Goal: Task Accomplishment & Management: Use online tool/utility

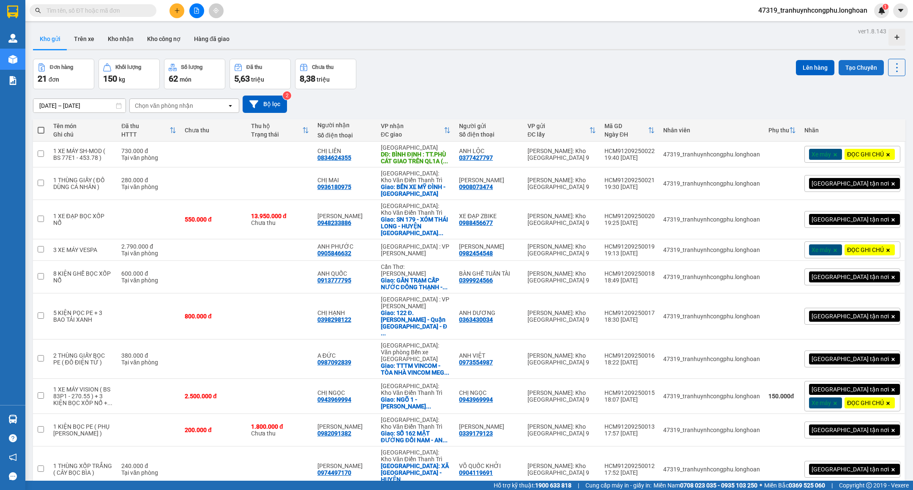
click at [838, 69] on button "Tạo Chuyến" at bounding box center [860, 67] width 45 height 15
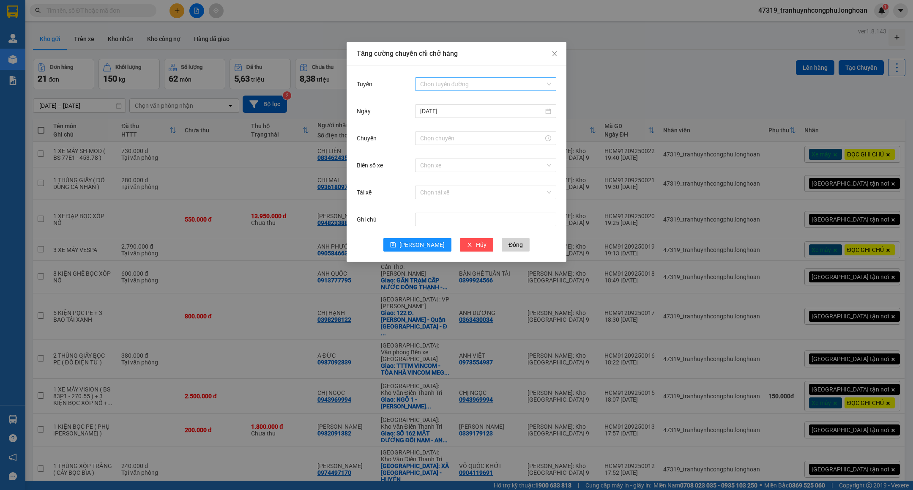
click at [447, 87] on input "Tuyến" at bounding box center [482, 84] width 125 height 13
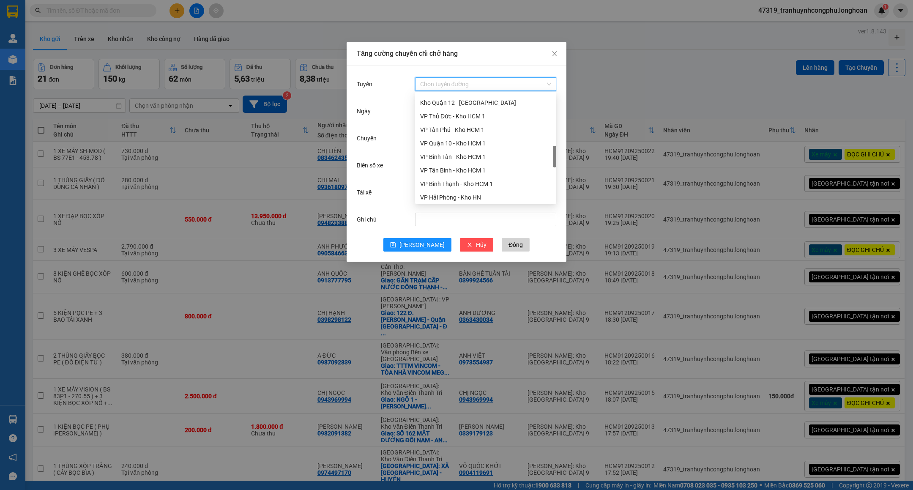
scroll to position [327, 0]
drag, startPoint x: 553, startPoint y: 171, endPoint x: 550, endPoint y: 156, distance: 15.4
click at [550, 156] on div "Hà Nội - Các tỉnh miền Bắc Kho Quận 12 - Kho Thủ Đức VP Thủ Đức - Kho HCM 1 VP …" at bounding box center [485, 148] width 141 height 108
click at [480, 125] on div "VP Thủ Đức - Kho HCM 1" at bounding box center [485, 124] width 131 height 9
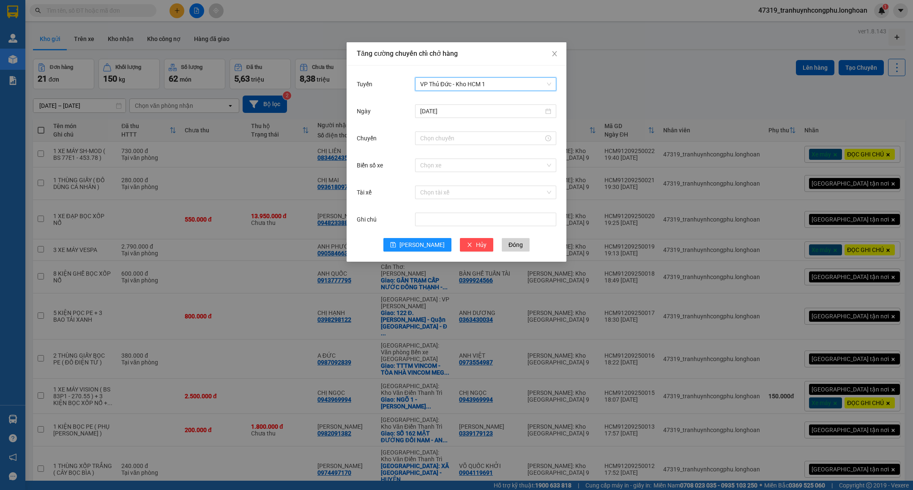
click at [912, 66] on div "Tăng cường chuyến chỉ chở hàng Tuyến VP Thủ Đức - Kho HCM 1 VP Thủ Đức - Kho HC…" at bounding box center [456, 245] width 913 height 490
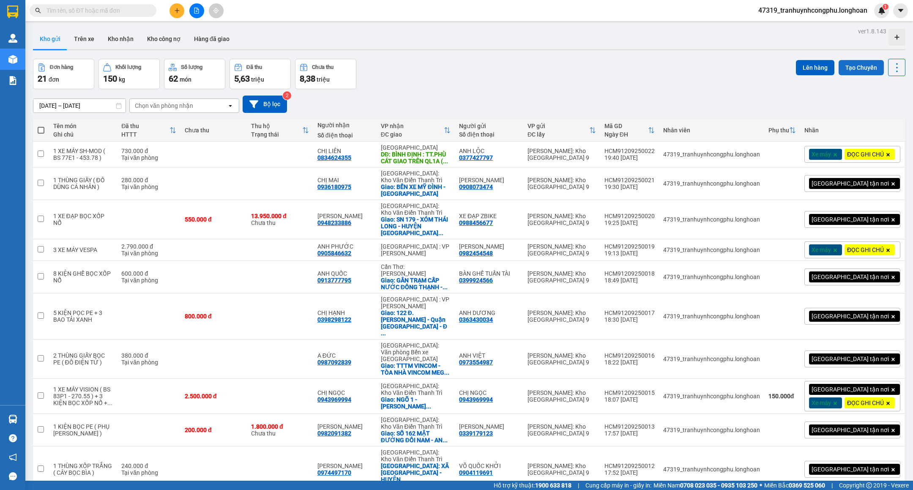
click at [845, 68] on button "Tạo Chuyến" at bounding box center [860, 67] width 45 height 15
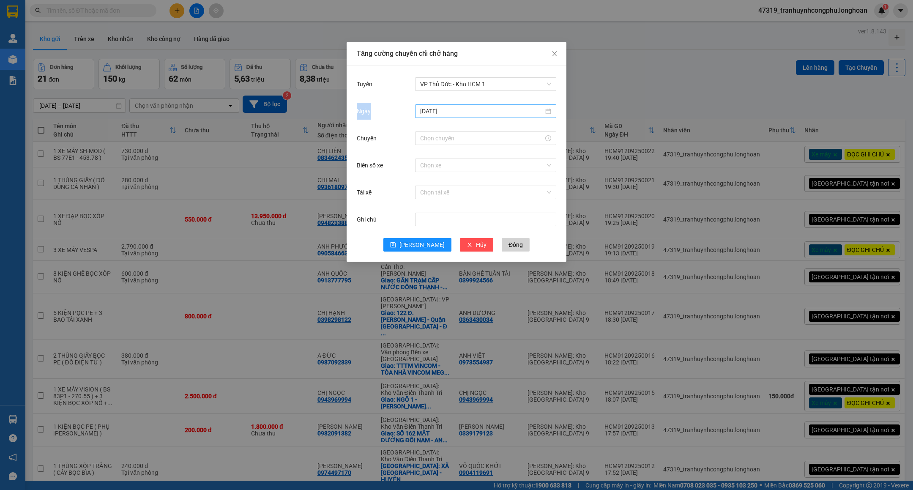
click at [500, 114] on input "12/09/2025" at bounding box center [481, 110] width 123 height 9
type input "12/09/2025"
click at [626, 108] on div "Tăng cường chuyến chỉ chở hàng Tuyến VP Thủ Đức - Kho HCM 1 Ngày 12/09/2025 Chu…" at bounding box center [456, 245] width 913 height 490
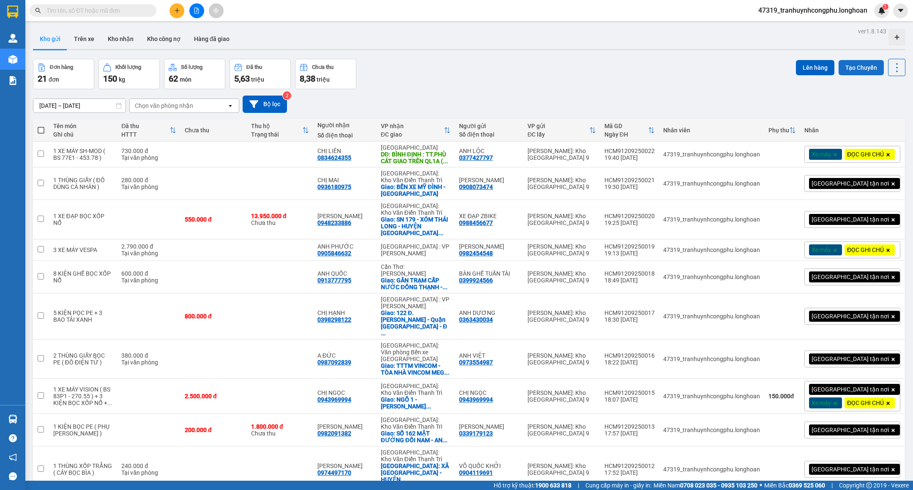
click at [843, 60] on button "Tạo Chuyến" at bounding box center [860, 67] width 45 height 15
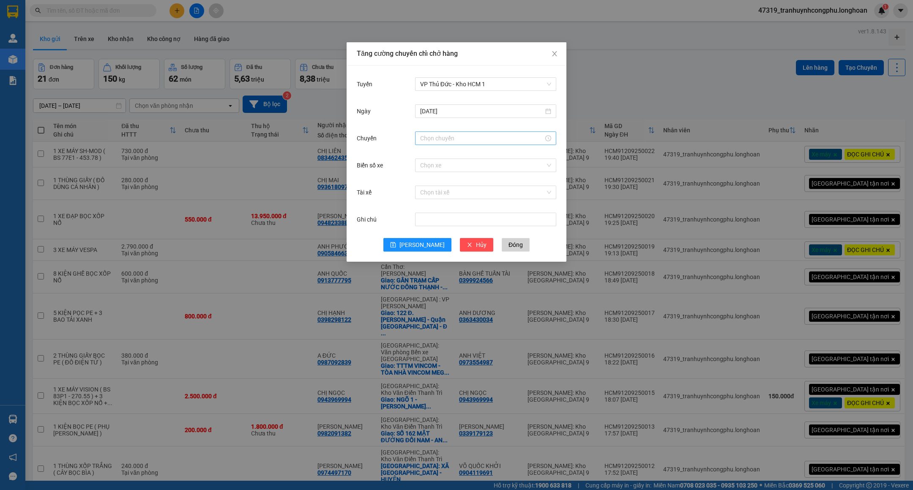
click at [471, 142] on input "Chuyến" at bounding box center [481, 138] width 123 height 9
click at [421, 213] on div "20" at bounding box center [427, 214] width 24 height 12
click at [424, 166] on div "21" at bounding box center [427, 167] width 24 height 12
type input "21:00"
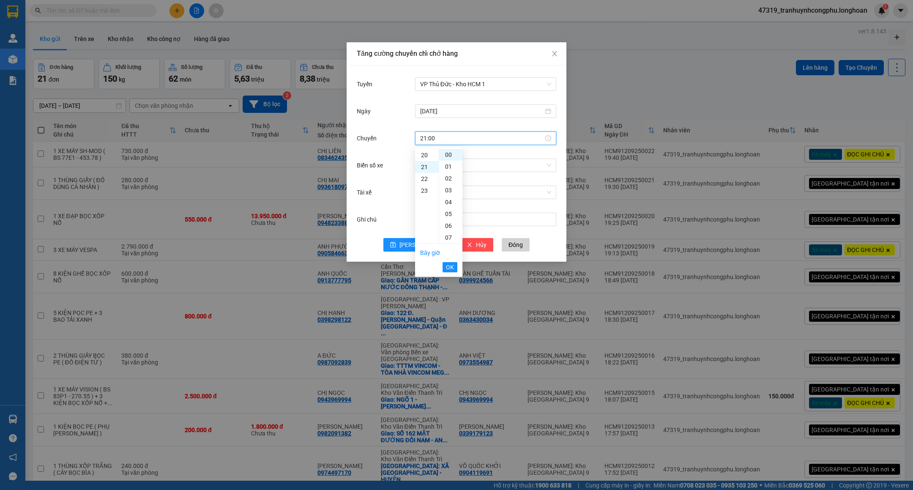
scroll to position [248, 0]
click at [452, 266] on span "OK" at bounding box center [450, 266] width 8 height 9
click at [426, 245] on span "Lưu" at bounding box center [421, 244] width 45 height 9
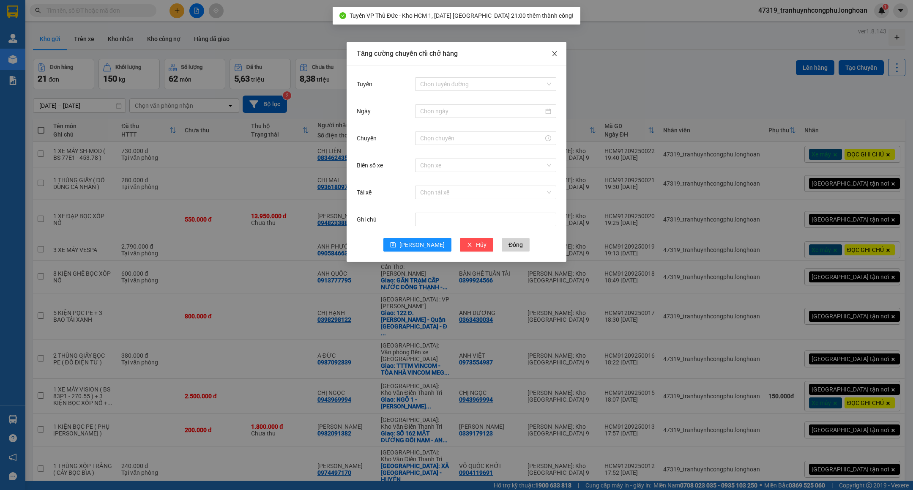
click at [557, 55] on icon "close" at bounding box center [554, 53] width 7 height 7
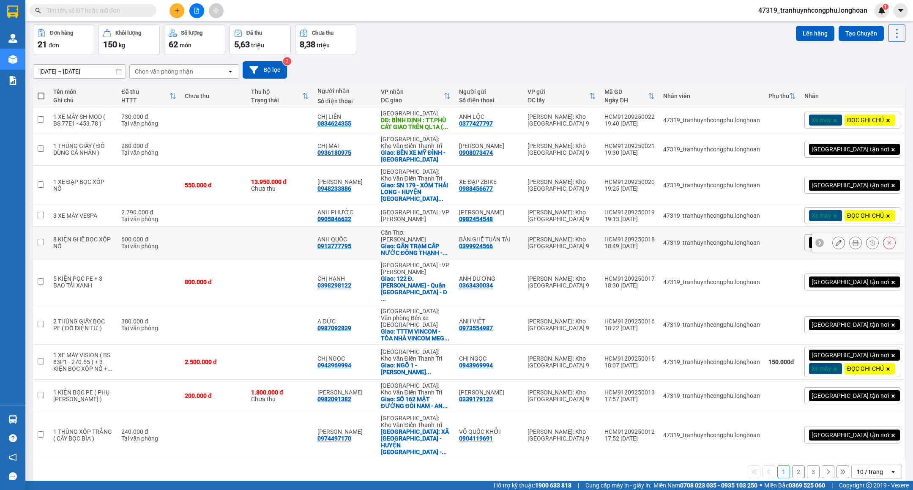
scroll to position [47, 0]
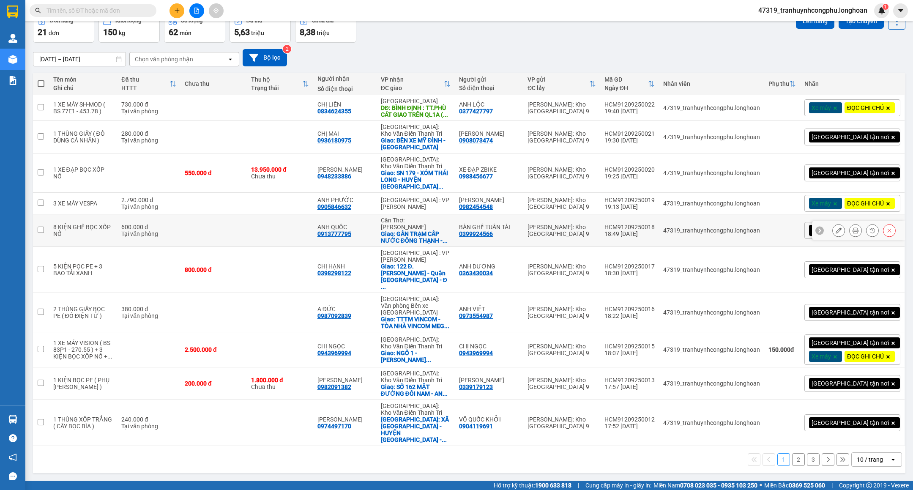
click at [433, 230] on div "Cần Thơ: [PERSON_NAME]" at bounding box center [416, 224] width 70 height 14
checkbox input "true"
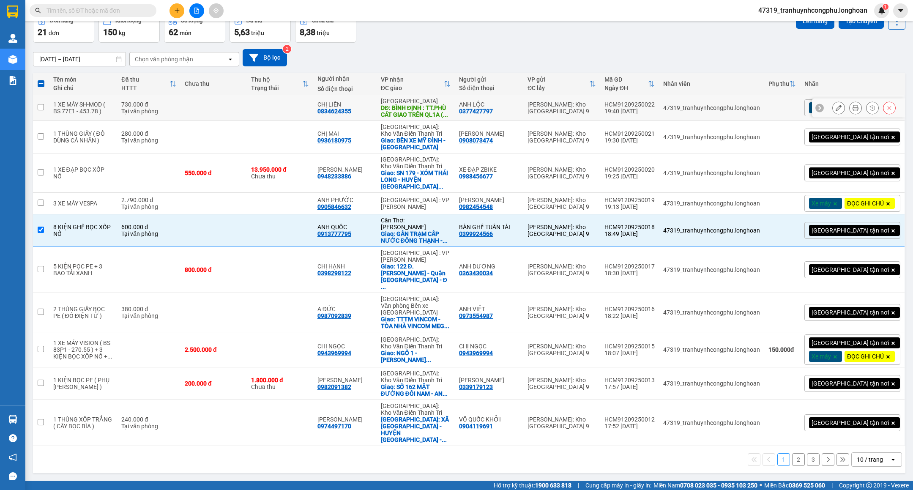
scroll to position [0, 0]
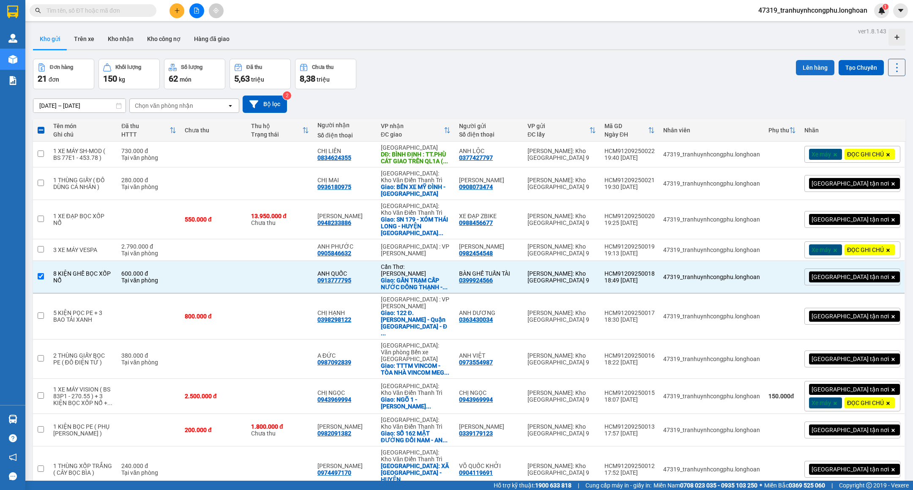
click at [807, 68] on button "Lên hàng" at bounding box center [815, 67] width 38 height 15
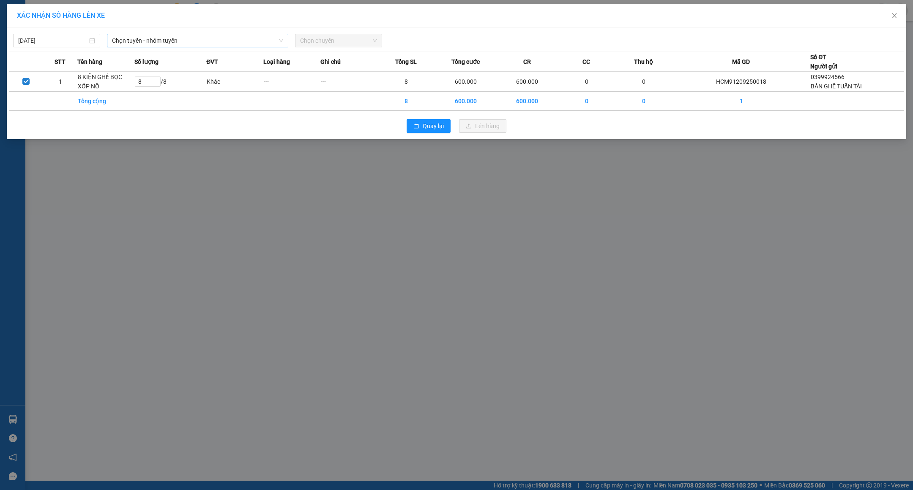
click at [242, 41] on span "Chọn tuyến - nhóm tuyến" at bounding box center [197, 40] width 171 height 13
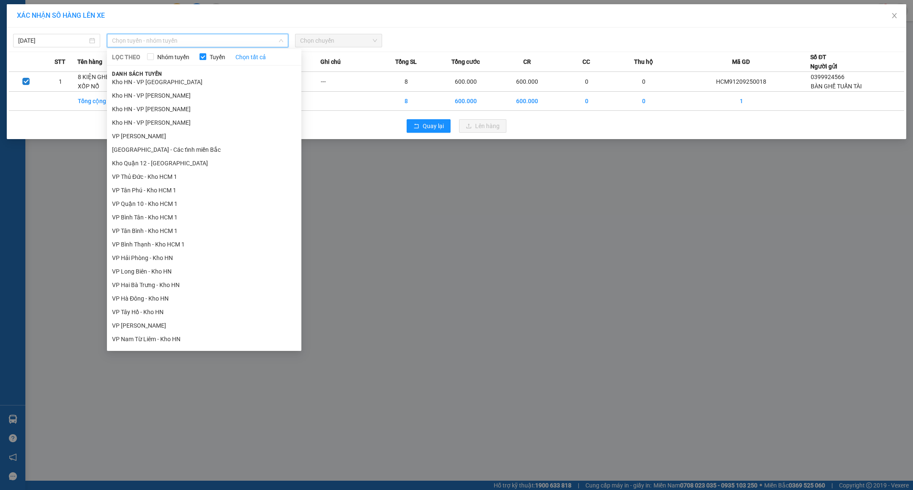
scroll to position [262, 0]
click at [199, 177] on li "VP Thủ Đức - Kho HCM 1" at bounding box center [204, 175] width 194 height 14
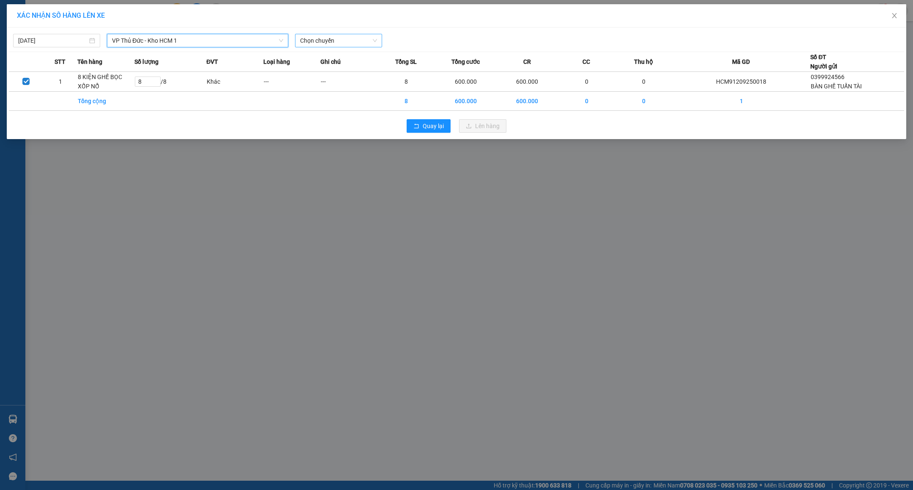
click at [332, 46] on span "Chọn chuyến" at bounding box center [338, 40] width 77 height 13
click at [317, 70] on div "21:00 (TC)" at bounding box center [333, 70] width 66 height 9
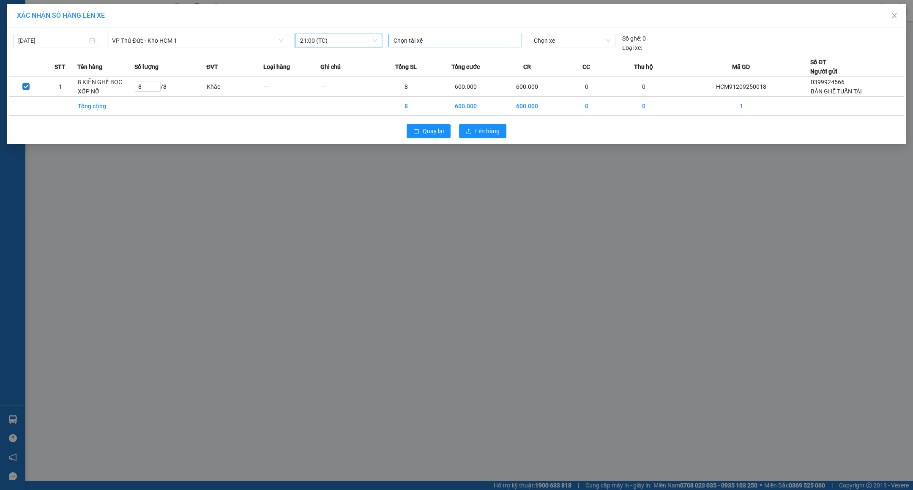
click at [421, 42] on div at bounding box center [454, 40] width 129 height 10
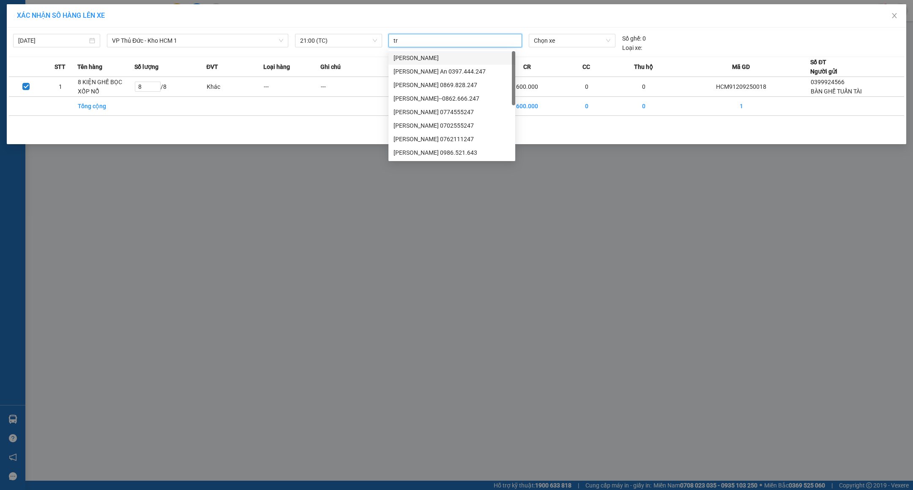
type input "tri"
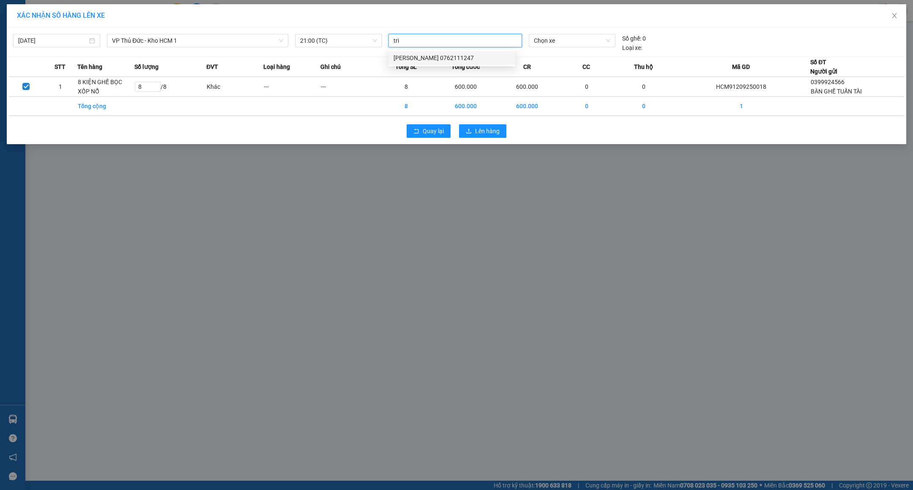
click at [416, 58] on div "ĐINH HÒA TRÍ 0762111247" at bounding box center [451, 57] width 117 height 9
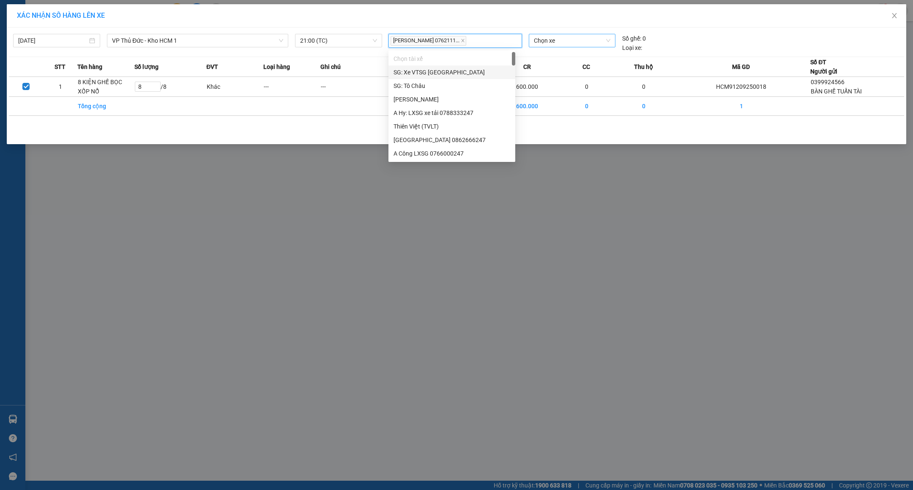
click at [556, 37] on span "Chọn xe" at bounding box center [572, 40] width 76 height 13
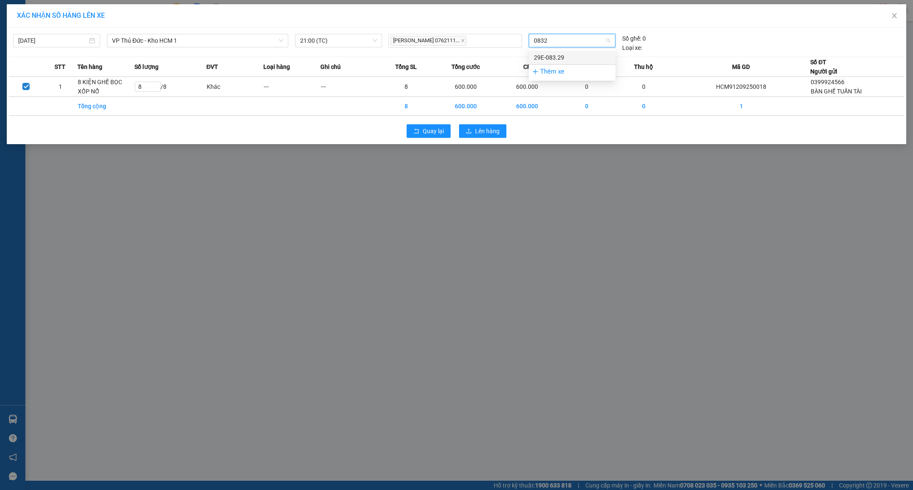
type input "08329"
click at [553, 53] on div "29E-083.29" at bounding box center [572, 57] width 76 height 9
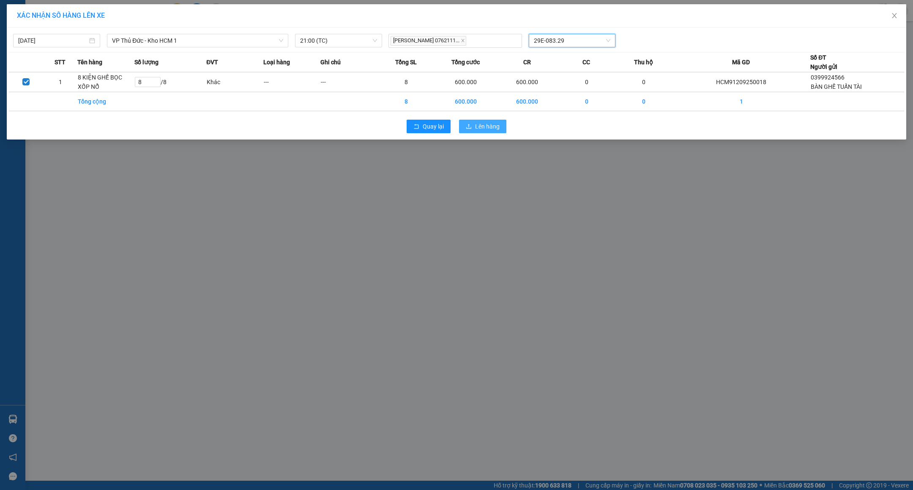
click at [489, 129] on span "Lên hàng" at bounding box center [487, 126] width 25 height 9
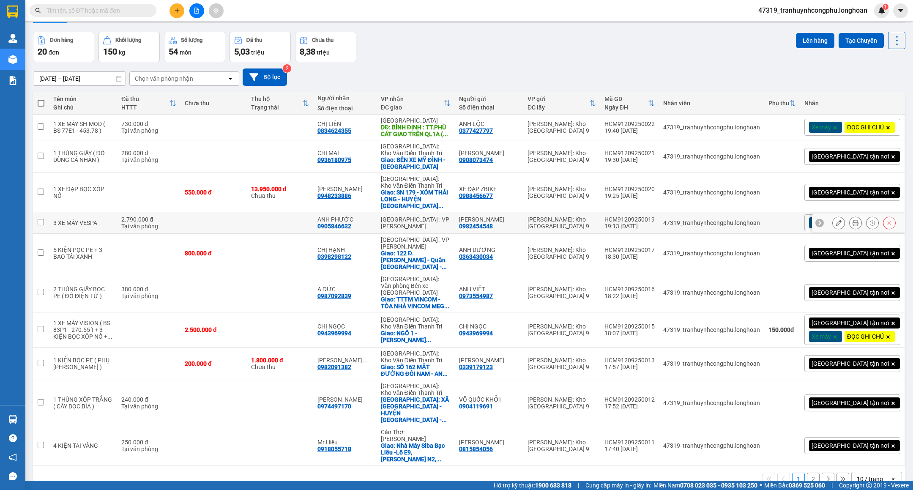
scroll to position [41, 0]
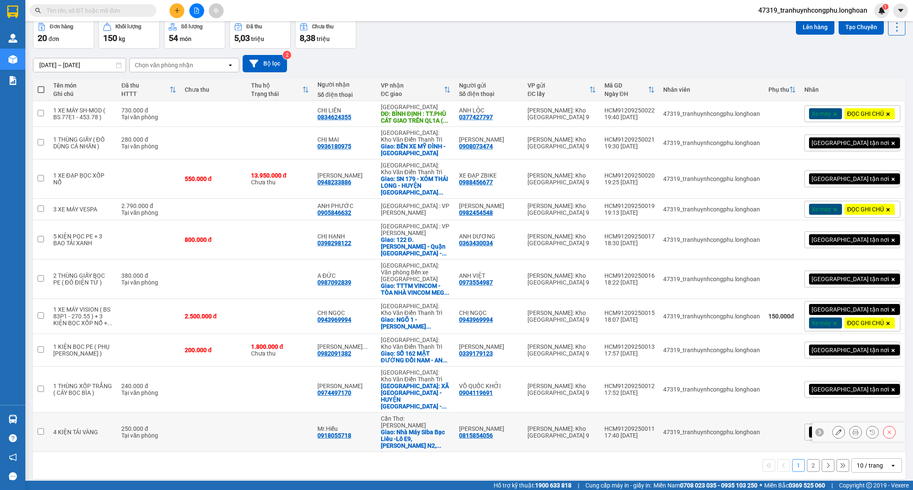
click at [206, 431] on td at bounding box center [213, 431] width 66 height 39
checkbox input "true"
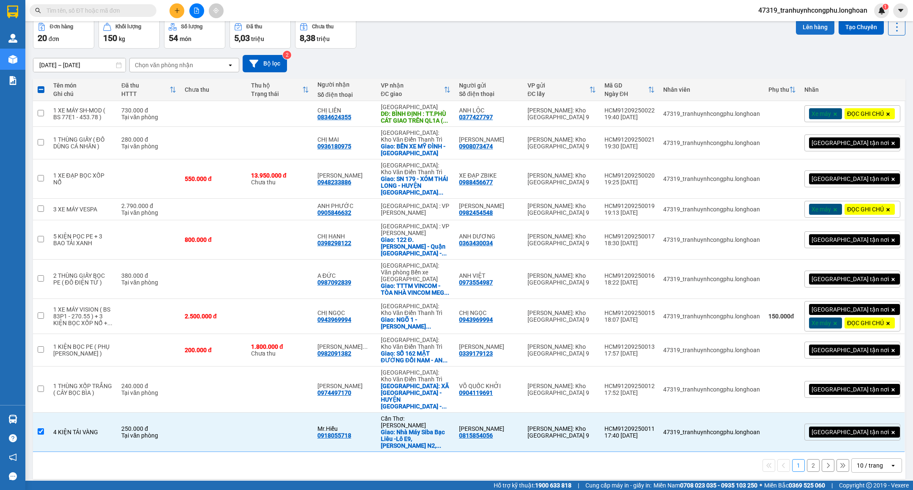
click at [796, 28] on button "Lên hàng" at bounding box center [815, 26] width 38 height 15
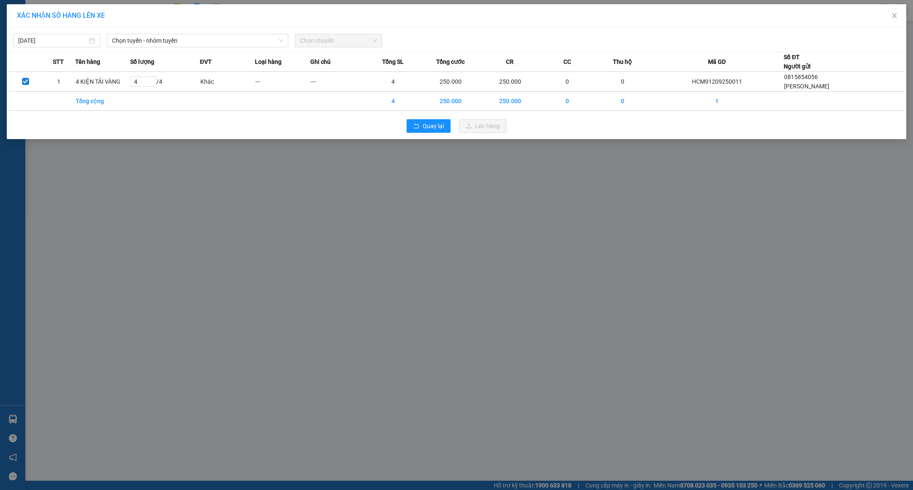
click at [249, 49] on div "12/09/2025 Chọn tuyến - nhóm tuyến Chọn chuyến STT Tên hàng Số lượng ĐVT Loại h…" at bounding box center [456, 83] width 899 height 112
click at [247, 38] on span "Chọn tuyến - nhóm tuyến" at bounding box center [197, 40] width 171 height 13
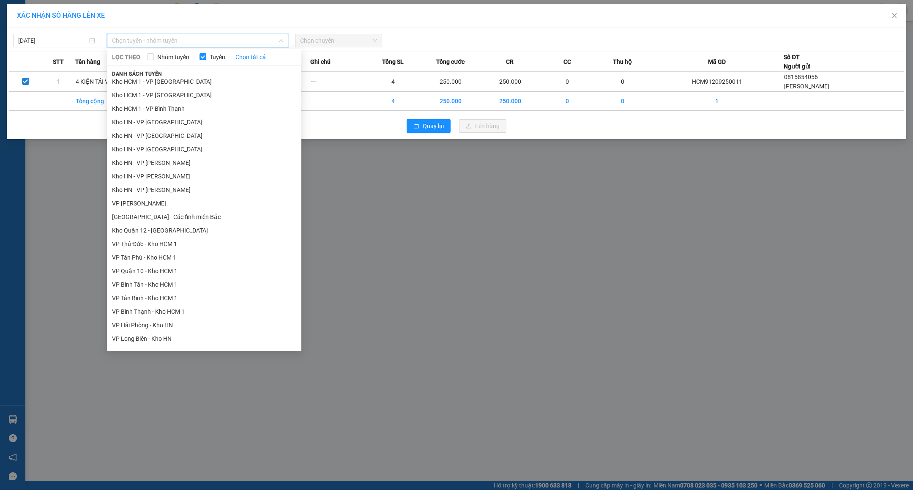
scroll to position [201, 0]
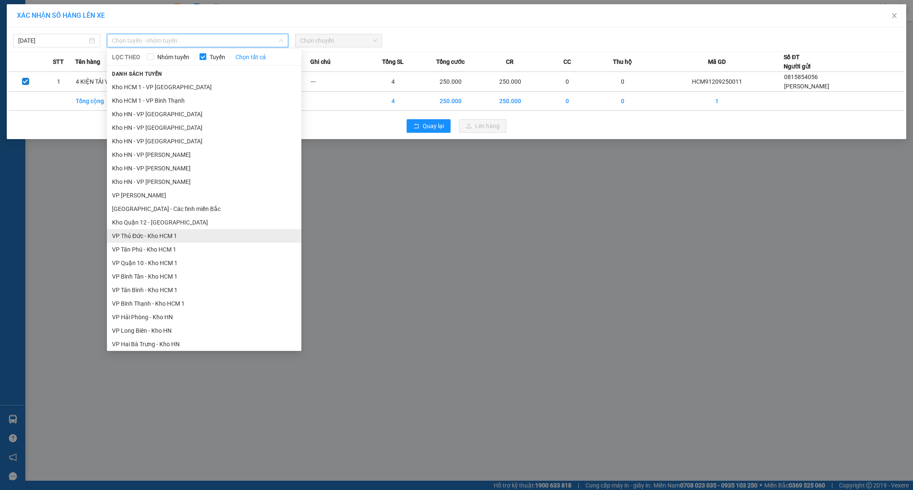
click at [166, 238] on li "VP Thủ Đức - Kho HCM 1" at bounding box center [204, 236] width 194 height 14
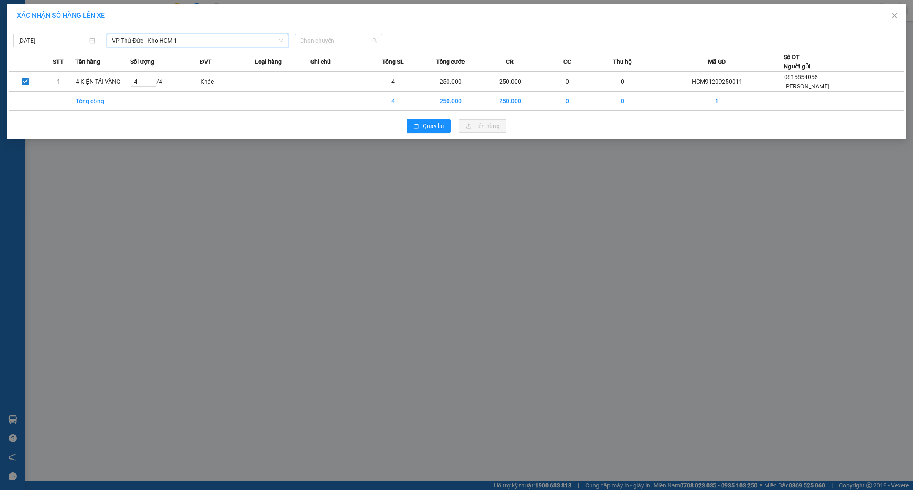
click at [348, 35] on span "Chọn chuyến" at bounding box center [338, 40] width 77 height 13
click at [326, 73] on div "21:00 (TC) - 29E-083.29" at bounding box center [333, 70] width 66 height 9
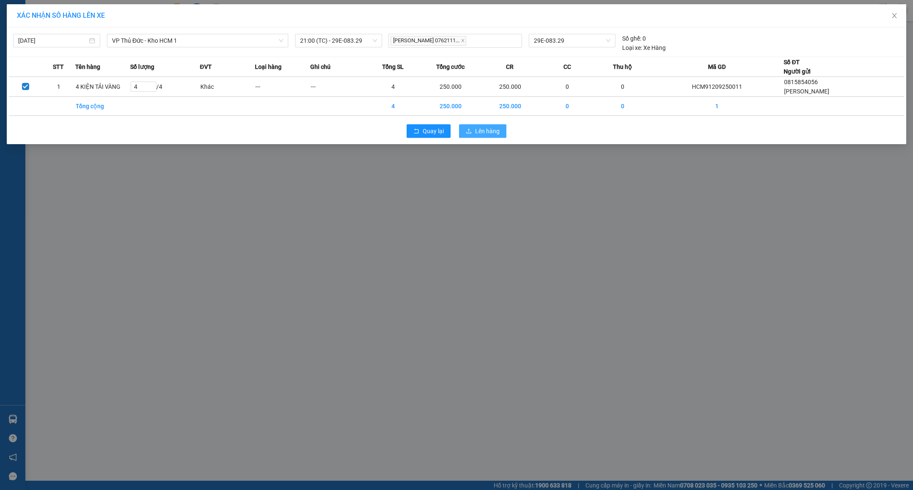
click at [496, 136] on span "Lên hàng" at bounding box center [487, 130] width 25 height 9
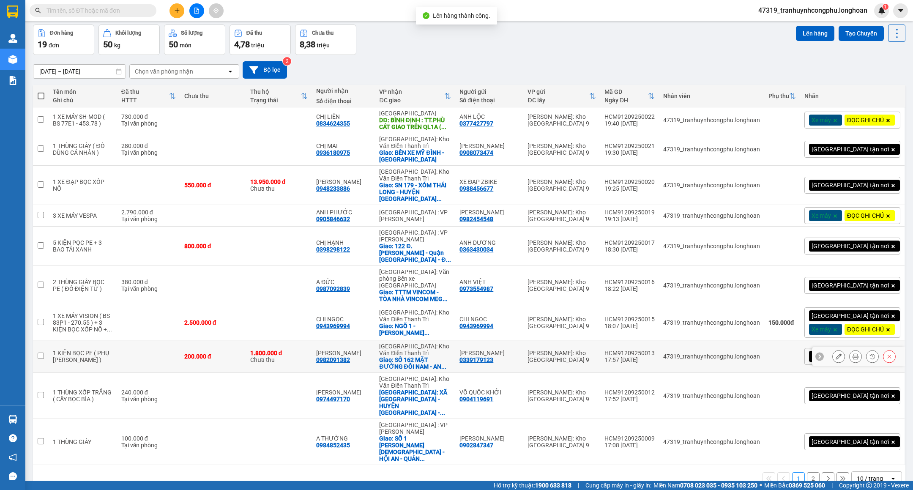
scroll to position [47, 0]
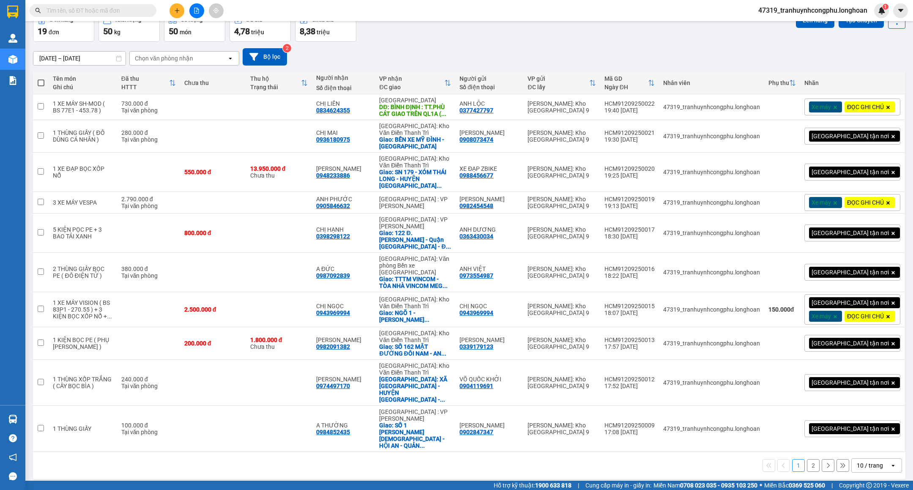
click at [807, 460] on button "2" at bounding box center [813, 465] width 13 height 13
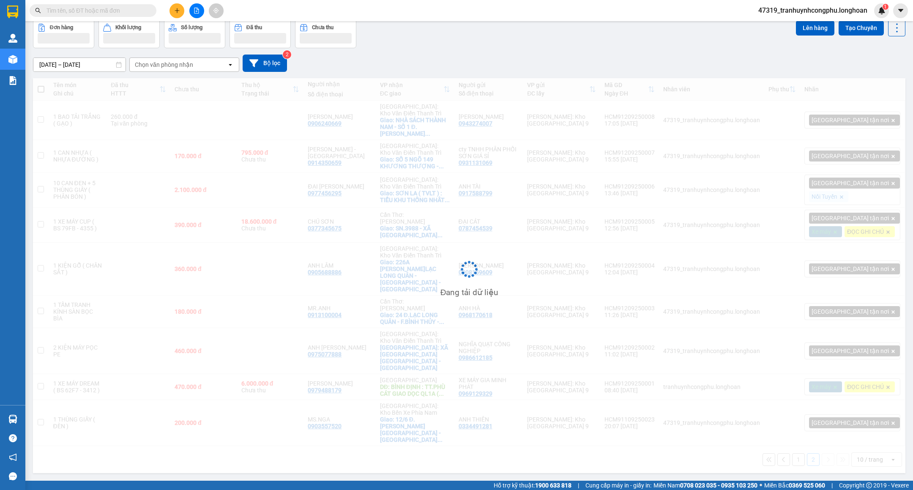
scroll to position [39, 0]
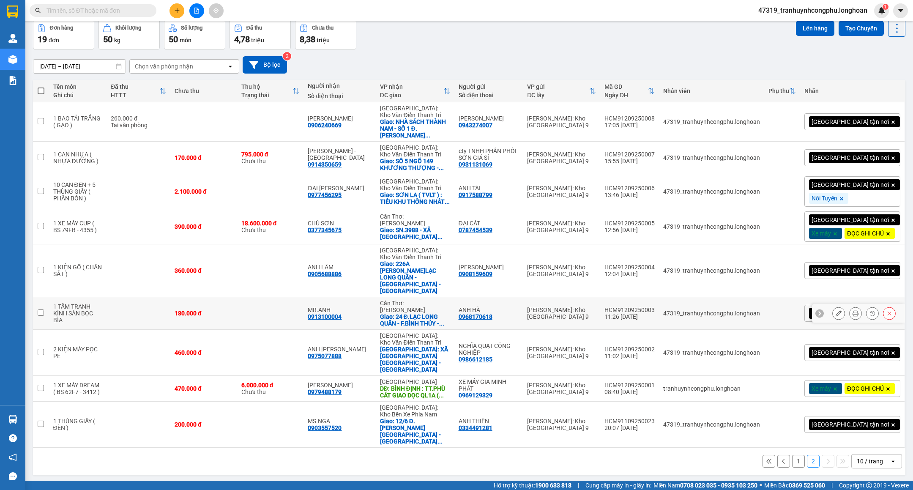
click at [450, 313] on div "Giao: 24 Đ.LẠC LONG QUÂN - F.BÌNH THỦY - ..." at bounding box center [415, 320] width 70 height 14
checkbox input "true"
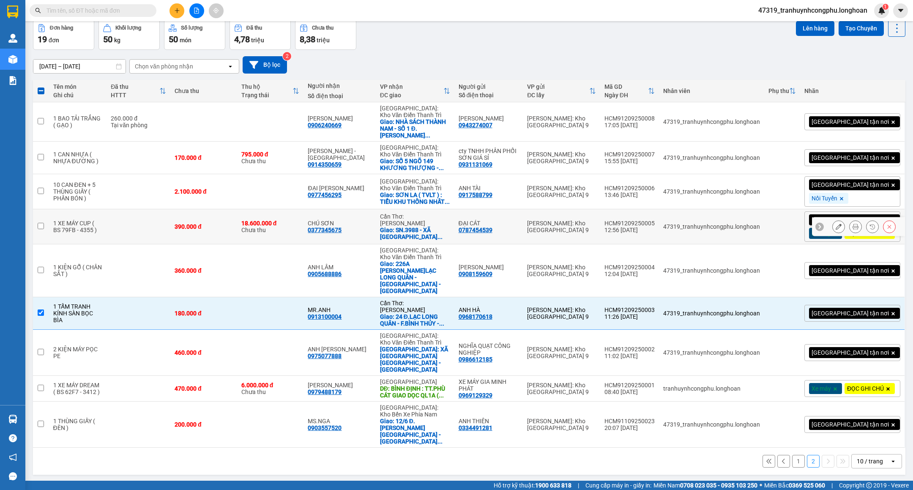
click at [445, 231] on div "Giao: SN.3988 - XÃ THẠNH AN - HUYỆN ..." at bounding box center [415, 233] width 70 height 14
checkbox input "true"
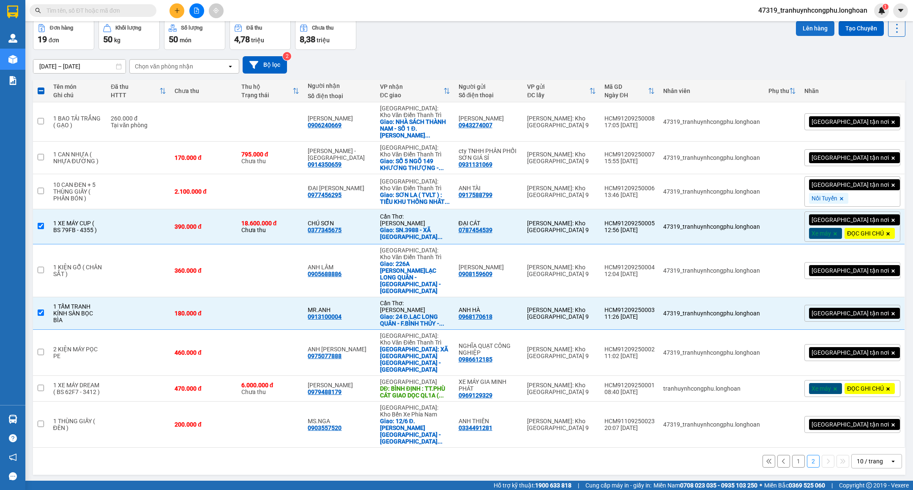
click at [802, 27] on button "Lên hàng" at bounding box center [815, 28] width 38 height 15
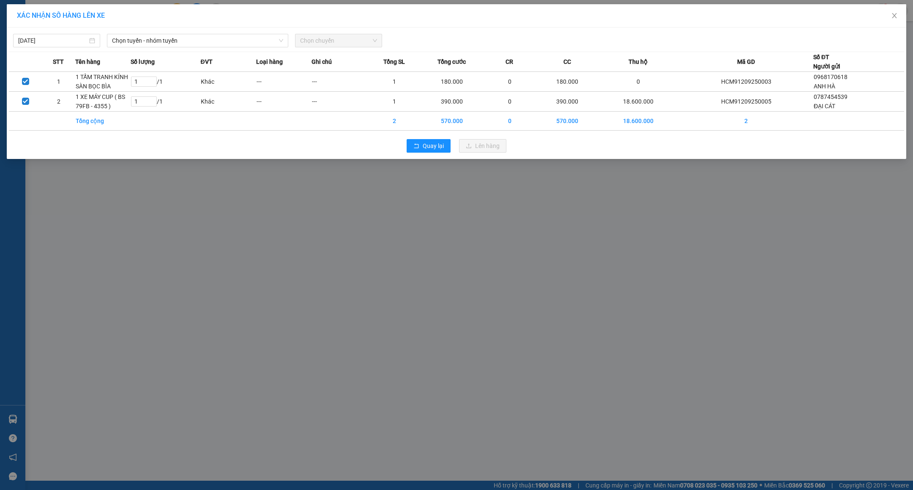
click at [232, 30] on div "12/09/2025 Chọn tuyến - nhóm tuyến Chọn chuyến" at bounding box center [456, 39] width 895 height 18
click at [231, 36] on span "Chọn tuyến - nhóm tuyến" at bounding box center [197, 40] width 171 height 13
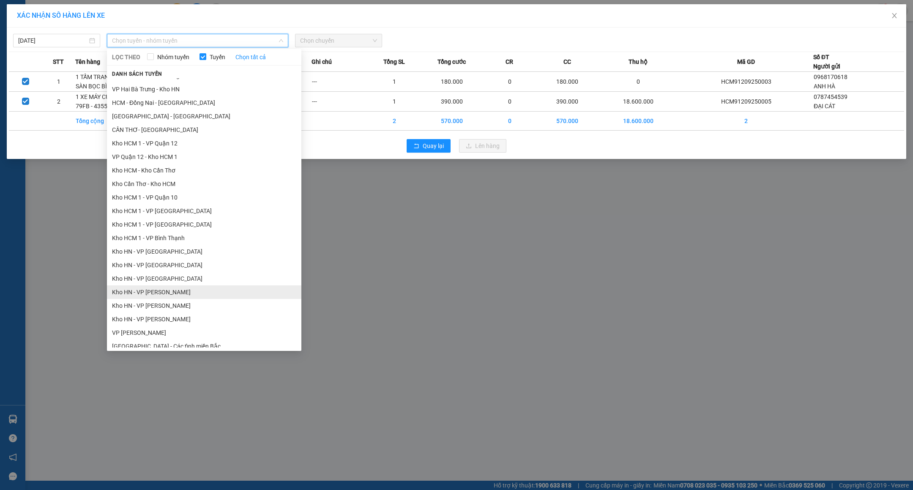
scroll to position [106, 0]
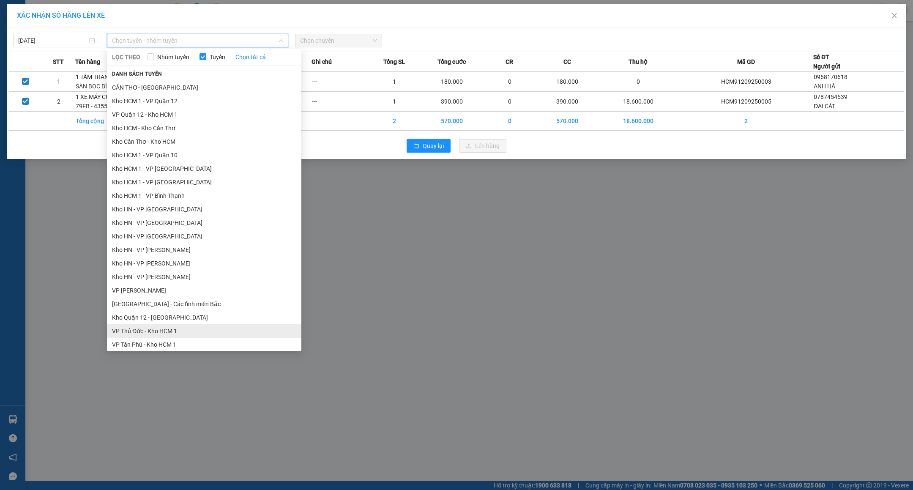
click at [164, 329] on li "VP Thủ Đức - Kho HCM 1" at bounding box center [204, 331] width 194 height 14
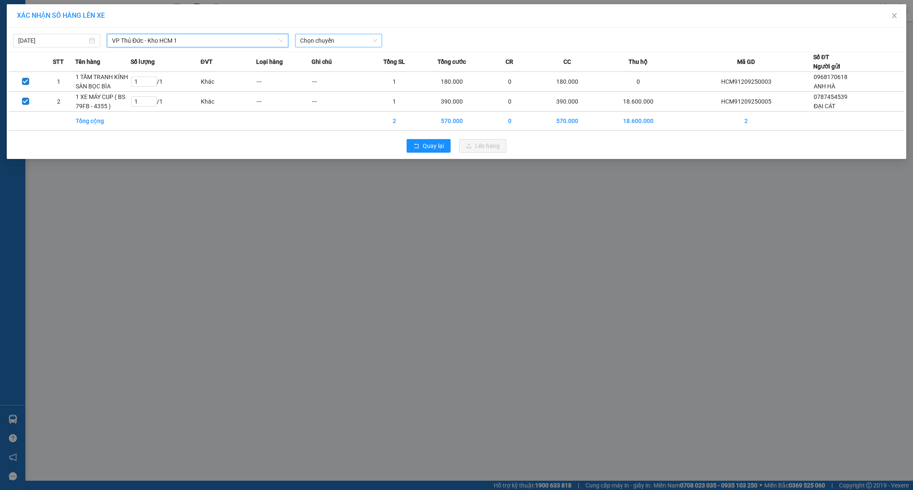
click at [352, 44] on span "Chọn chuyến" at bounding box center [338, 40] width 77 height 13
click at [339, 72] on div "21:00 (TC) - 29E-083.29" at bounding box center [333, 70] width 66 height 9
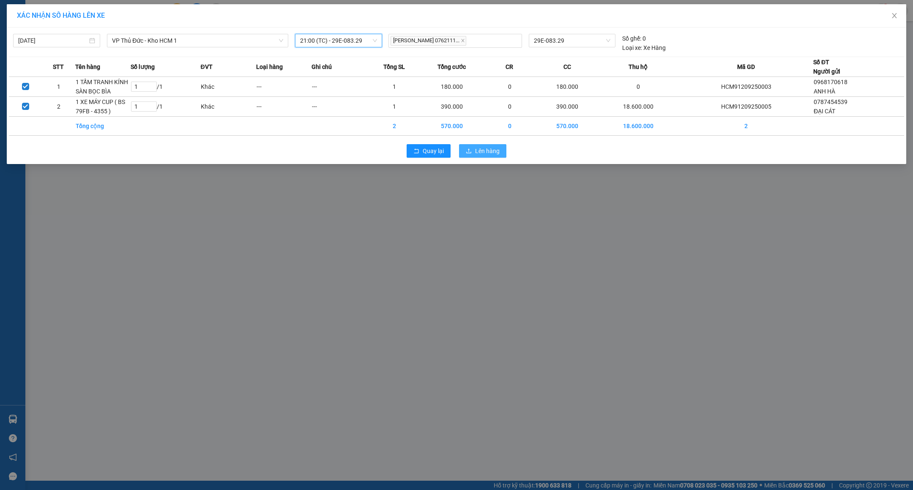
click at [493, 151] on span "Lên hàng" at bounding box center [487, 150] width 25 height 9
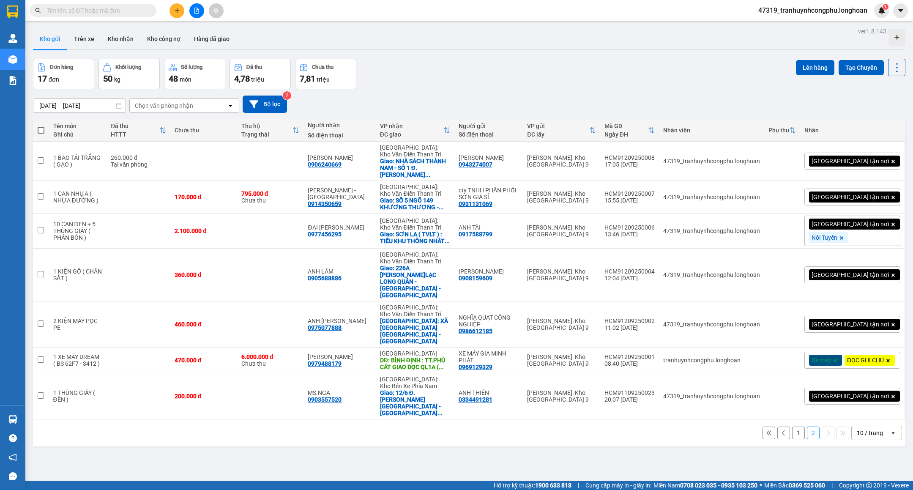
click at [792, 426] on button "1" at bounding box center [798, 432] width 13 height 13
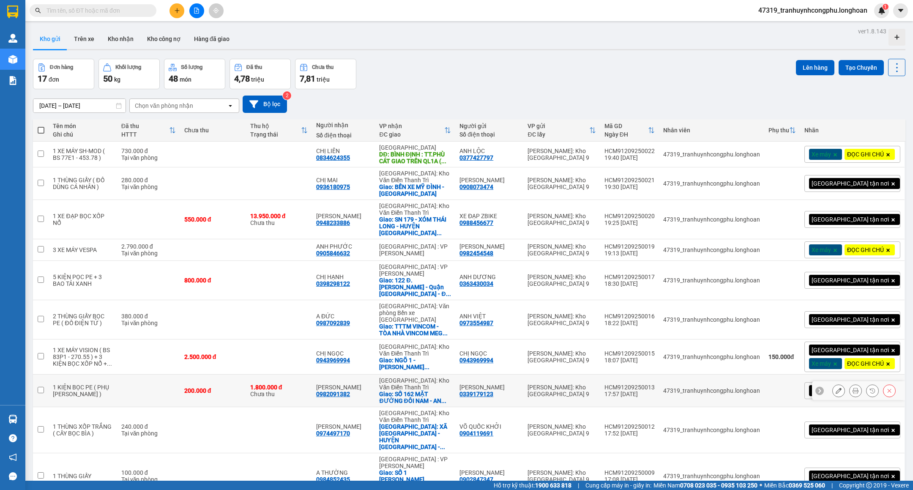
scroll to position [54, 0]
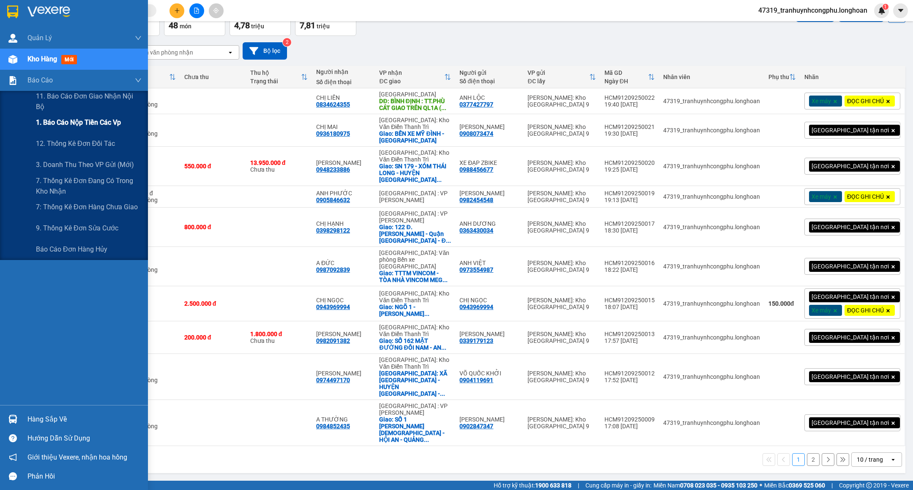
click at [66, 130] on div "1. Báo cáo nộp tiền các vp" at bounding box center [89, 122] width 106 height 21
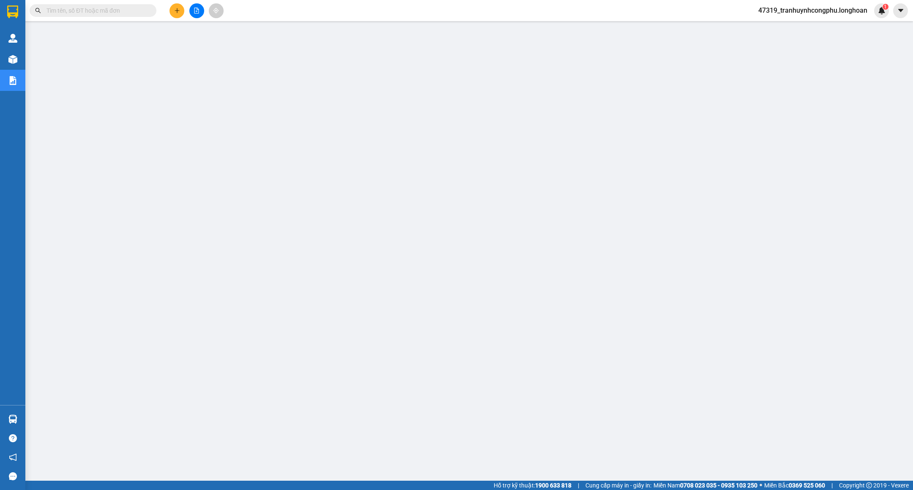
click at [461, 410] on main at bounding box center [456, 240] width 913 height 480
drag, startPoint x: 822, startPoint y: 10, endPoint x: 817, endPoint y: 16, distance: 8.1
click at [821, 10] on span "47319_tranhuynhcongphu.longhoan" at bounding box center [812, 10] width 123 height 11
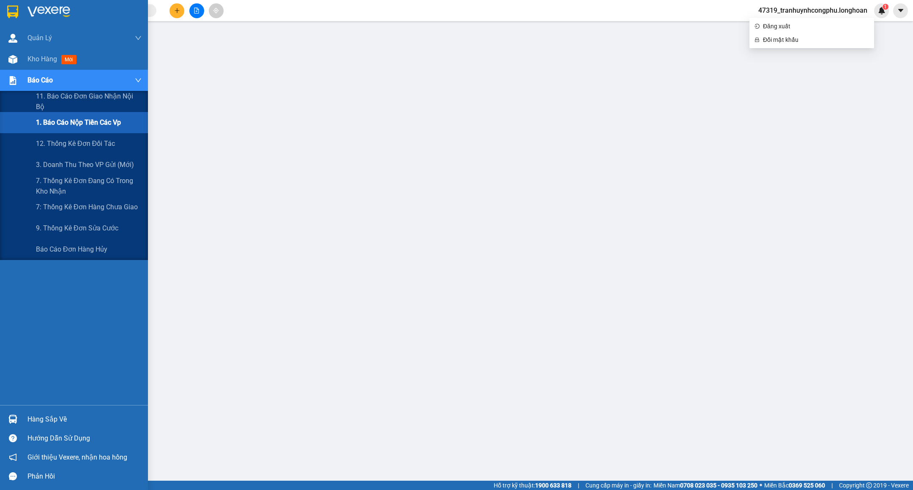
click at [84, 122] on span "1. Báo cáo nộp tiền các vp" at bounding box center [78, 122] width 85 height 11
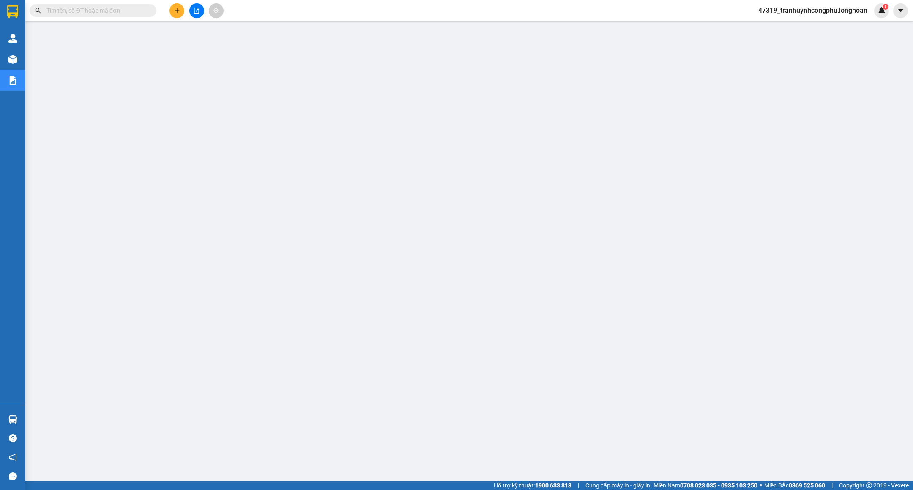
click at [800, 12] on span "47319_tranhuynhcongphu.longhoan" at bounding box center [812, 10] width 123 height 11
click at [779, 25] on span "Đăng xuất" at bounding box center [816, 26] width 106 height 9
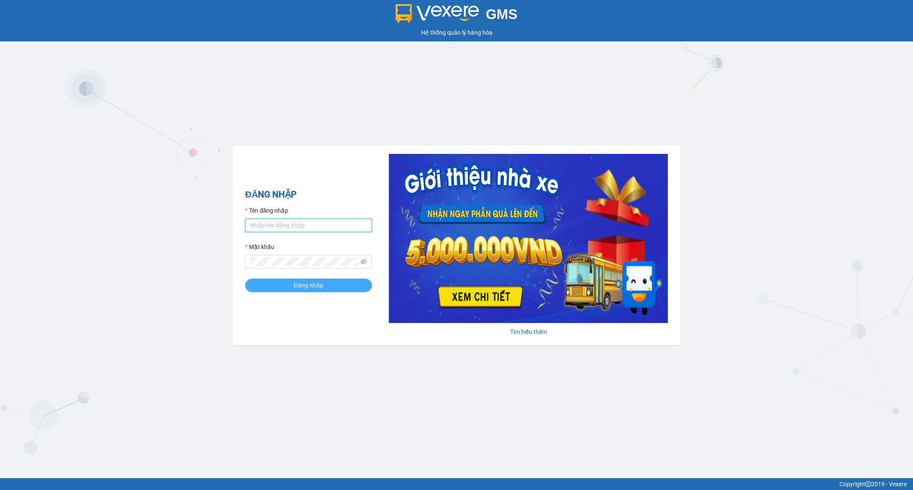
type input "tranhuynhcongphu.longhoan"
click at [299, 285] on span "Đăng nhập" at bounding box center [309, 285] width 30 height 9
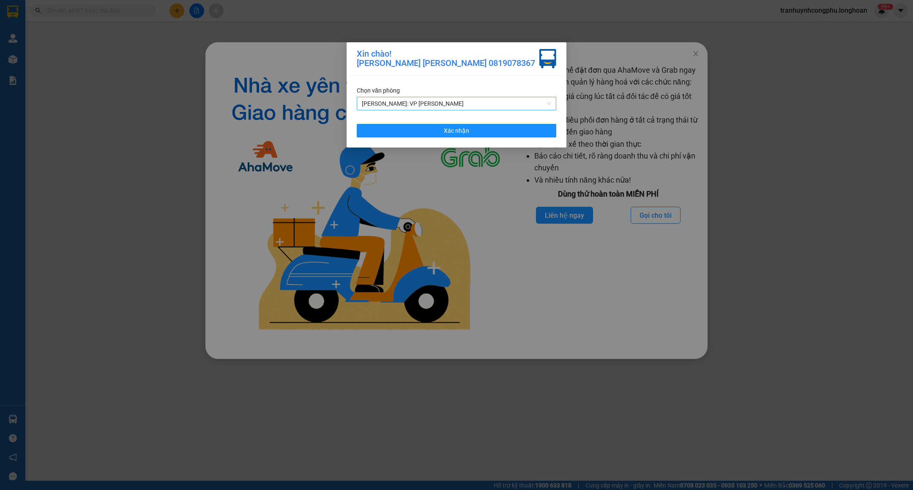
click at [412, 105] on span "[PERSON_NAME]: VP [PERSON_NAME]" at bounding box center [456, 103] width 189 height 13
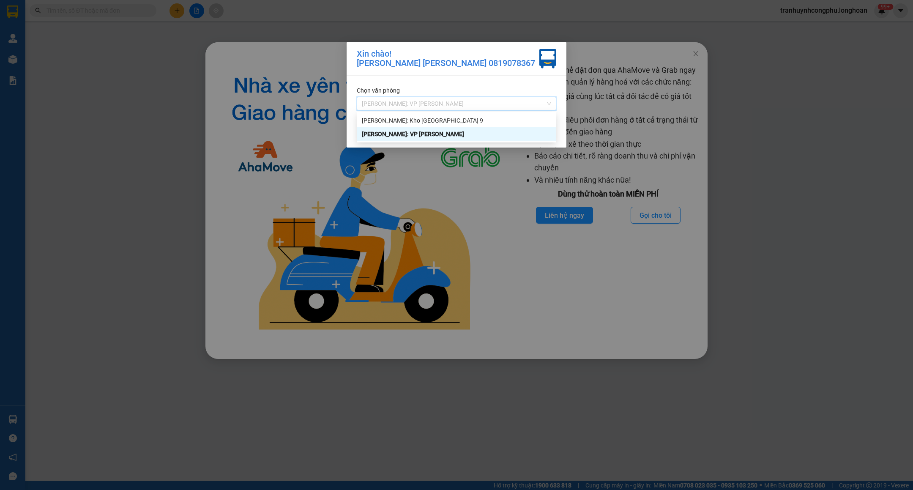
click at [411, 104] on span "[PERSON_NAME]: VP [PERSON_NAME]" at bounding box center [456, 103] width 189 height 13
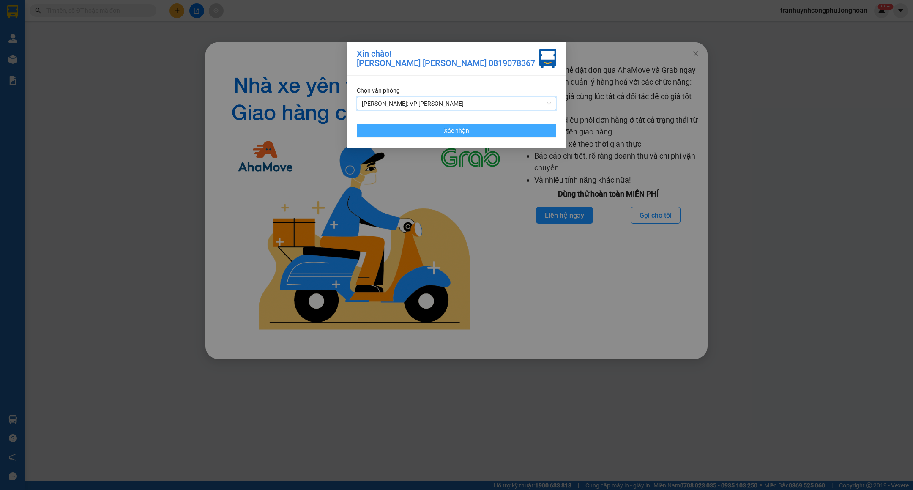
click at [410, 131] on button "Xác nhận" at bounding box center [456, 131] width 199 height 14
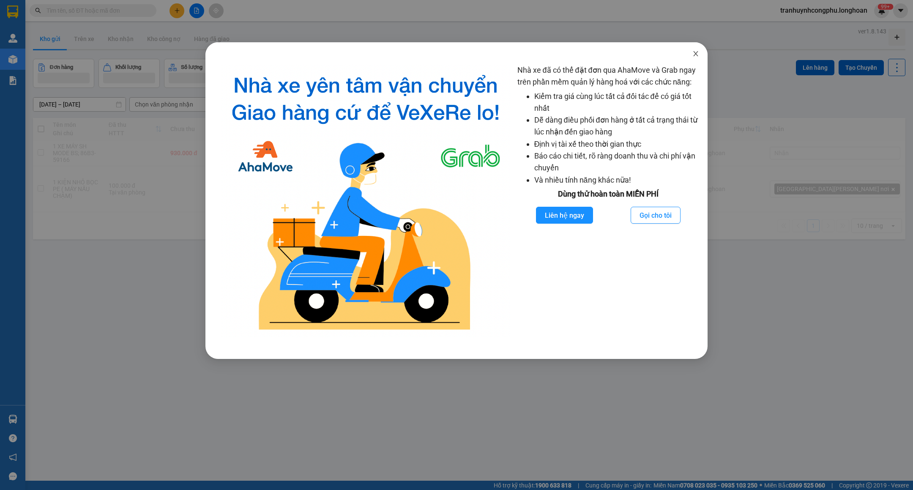
click at [698, 59] on span "Close" at bounding box center [696, 54] width 24 height 24
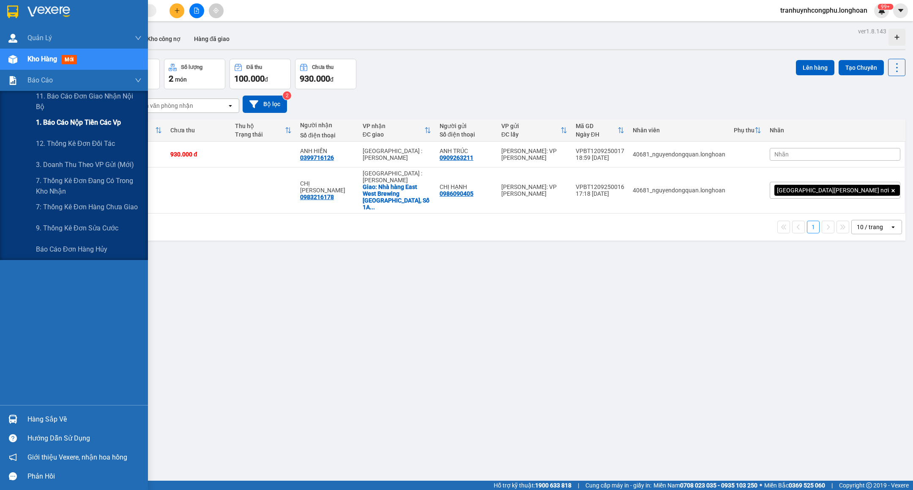
click at [61, 120] on span "1. Báo cáo nộp tiền các vp" at bounding box center [78, 122] width 85 height 11
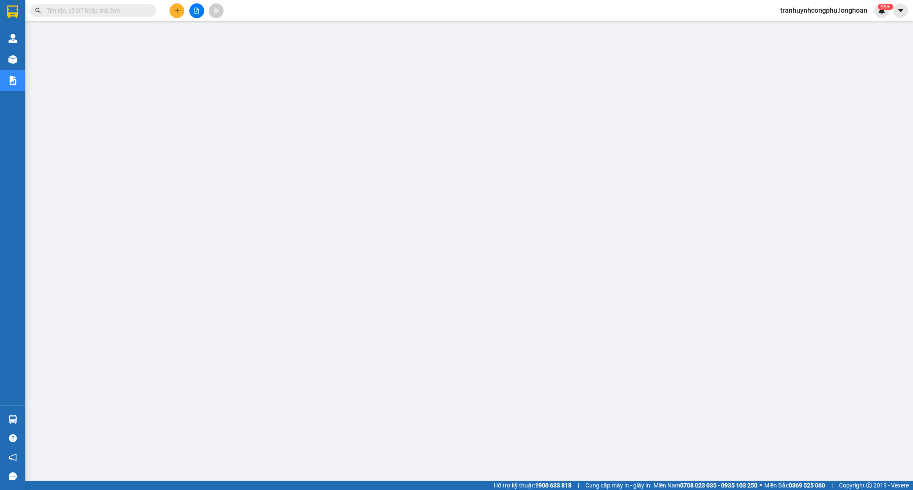
click at [796, 14] on span "tranhuynhcongphu.longhoan" at bounding box center [823, 10] width 101 height 11
click at [788, 22] on span "Đăng xuất" at bounding box center [826, 26] width 84 height 9
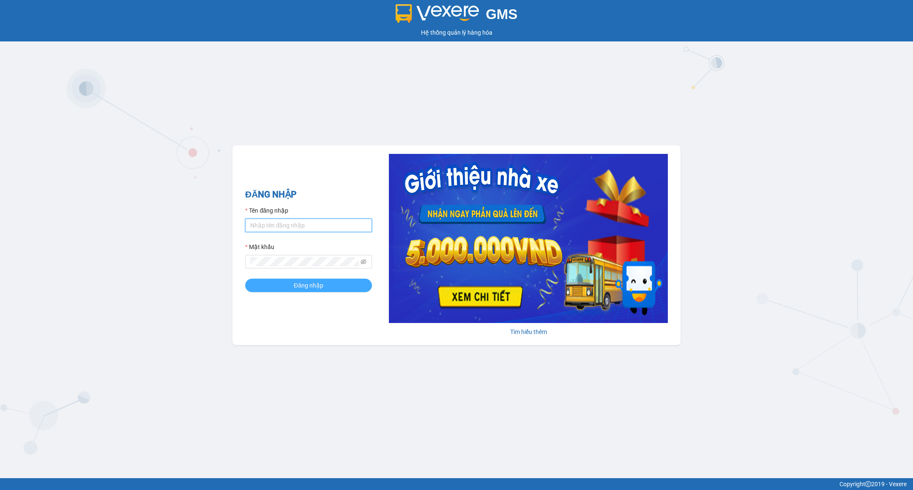
type input "tranhuynhcongphu.longhoan"
click at [306, 287] on span "Đăng nhập" at bounding box center [309, 285] width 30 height 9
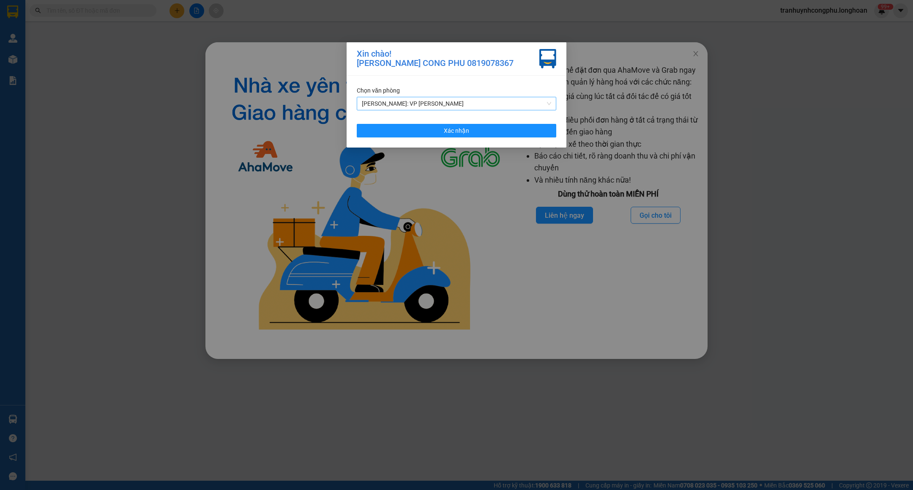
click at [395, 103] on span "[PERSON_NAME]: VP [PERSON_NAME]" at bounding box center [456, 103] width 189 height 13
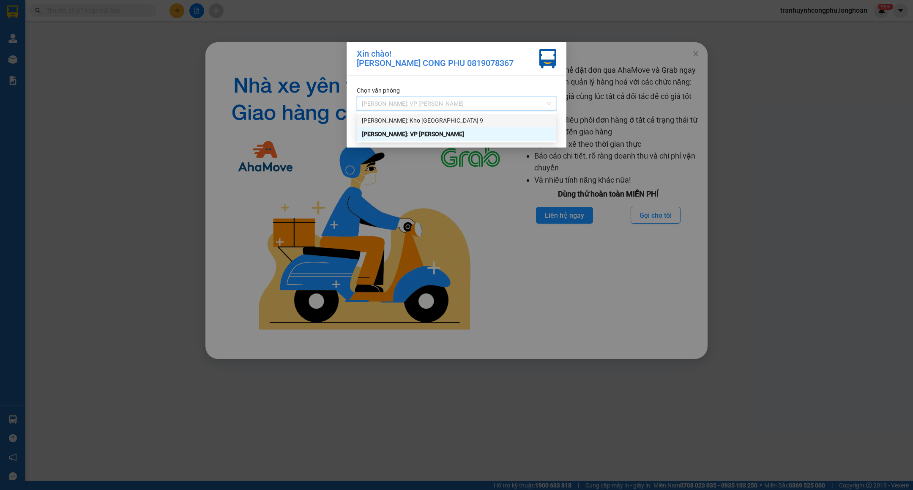
click at [396, 117] on div "[PERSON_NAME]: Kho [GEOGRAPHIC_DATA] 9" at bounding box center [456, 120] width 189 height 9
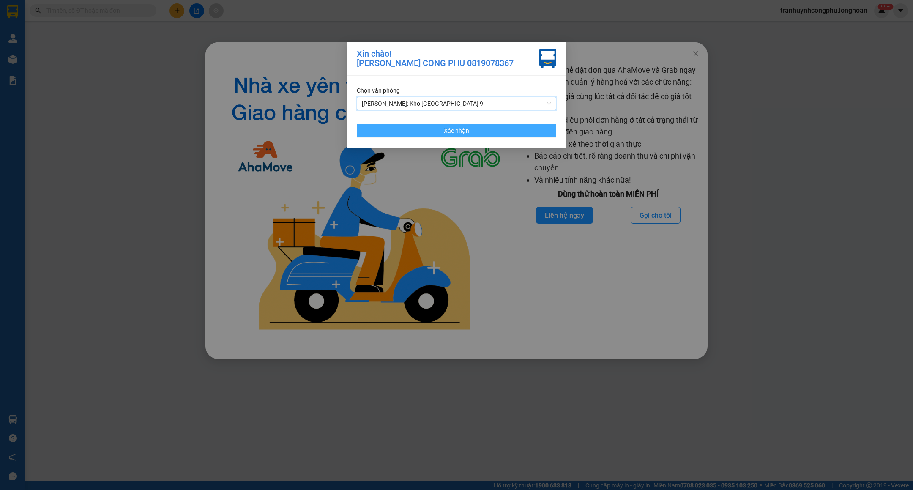
click at [405, 131] on button "Xác nhận" at bounding box center [456, 131] width 199 height 14
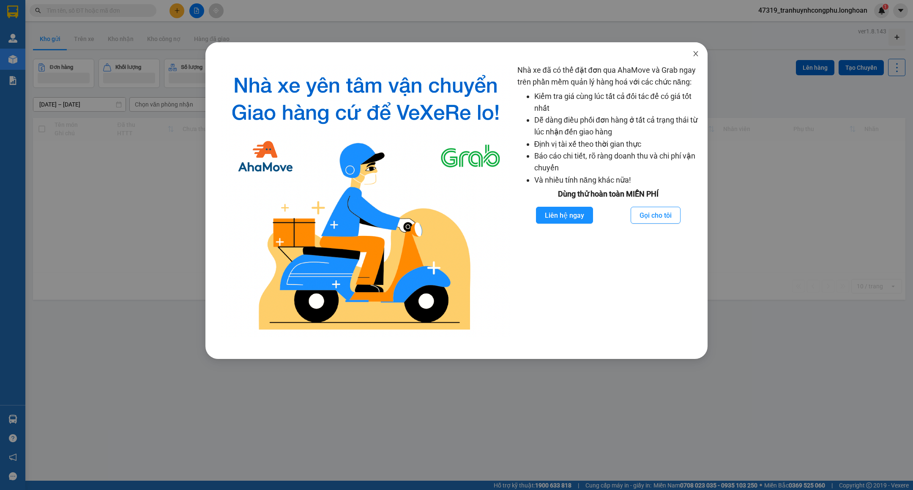
click at [698, 54] on icon "close" at bounding box center [695, 53] width 7 height 7
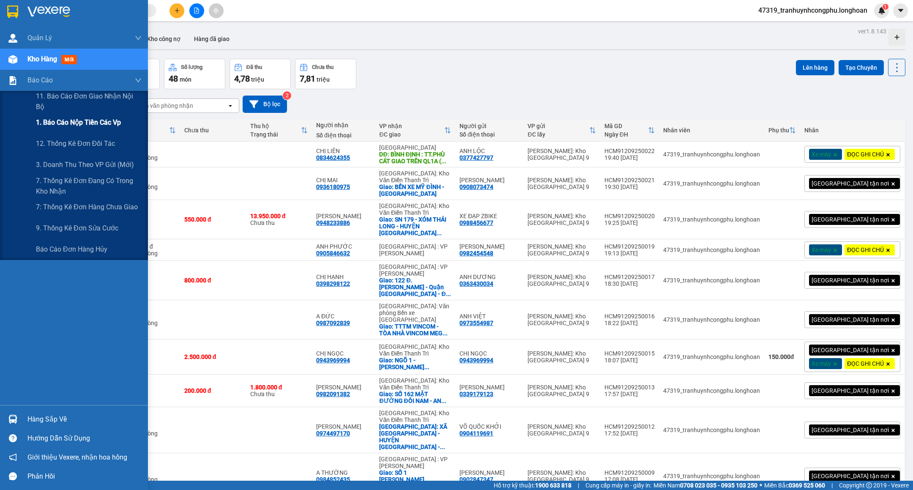
click at [53, 121] on span "1. Báo cáo nộp tiền các vp" at bounding box center [78, 122] width 85 height 11
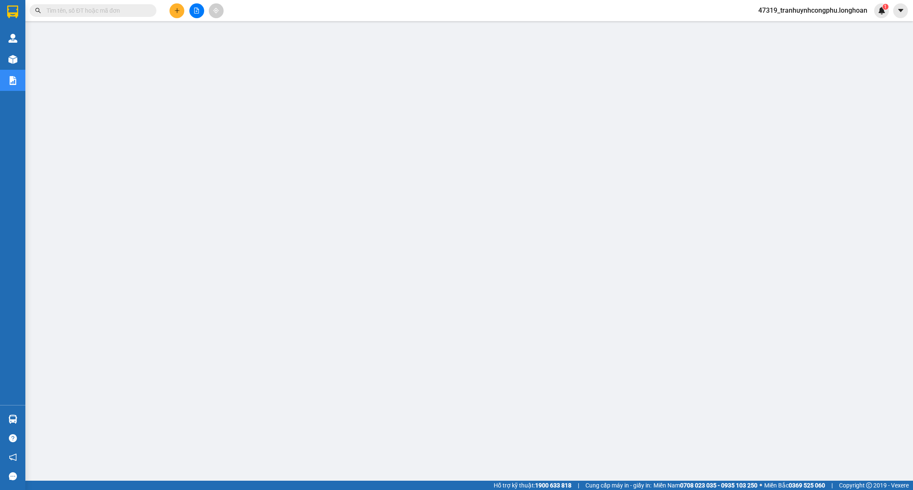
click at [808, 6] on span "47319_tranhuynhcongphu.longhoan" at bounding box center [812, 10] width 123 height 11
click at [790, 28] on span "Đăng xuất" at bounding box center [816, 26] width 106 height 9
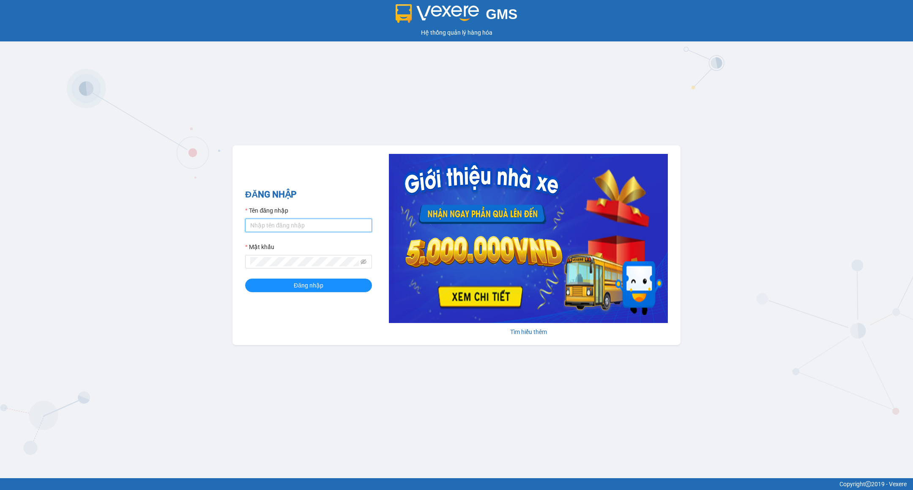
type input "tranhuynhcongphu.longhoan"
click at [326, 223] on input "tranhuynhcongphu.longhoan" at bounding box center [308, 225] width 127 height 14
drag, startPoint x: 323, startPoint y: 224, endPoint x: 225, endPoint y: 255, distance: 103.3
click at [225, 255] on div "GMS Hệ thống quản lý hàng hóa ĐĂNG NHẬP Tên đăng nhập tranhuynhcongphu.longhoan…" at bounding box center [456, 239] width 913 height 478
drag, startPoint x: 320, startPoint y: 283, endPoint x: 319, endPoint y: 278, distance: 5.2
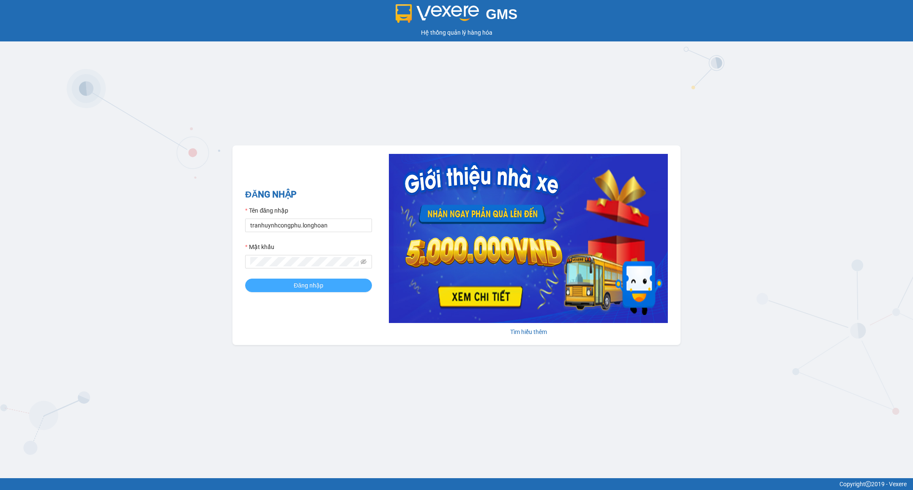
click at [319, 283] on span "Đăng nhập" at bounding box center [309, 285] width 30 height 9
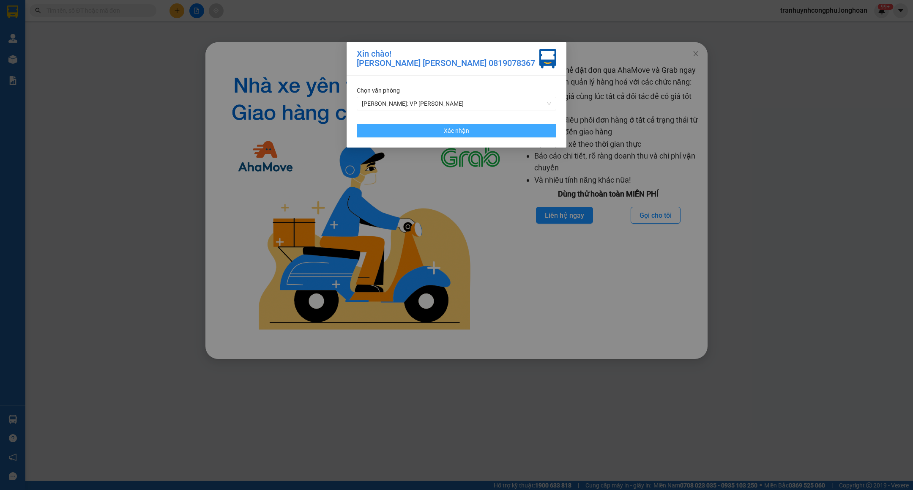
click at [456, 128] on span "Xác nhận" at bounding box center [456, 130] width 25 height 9
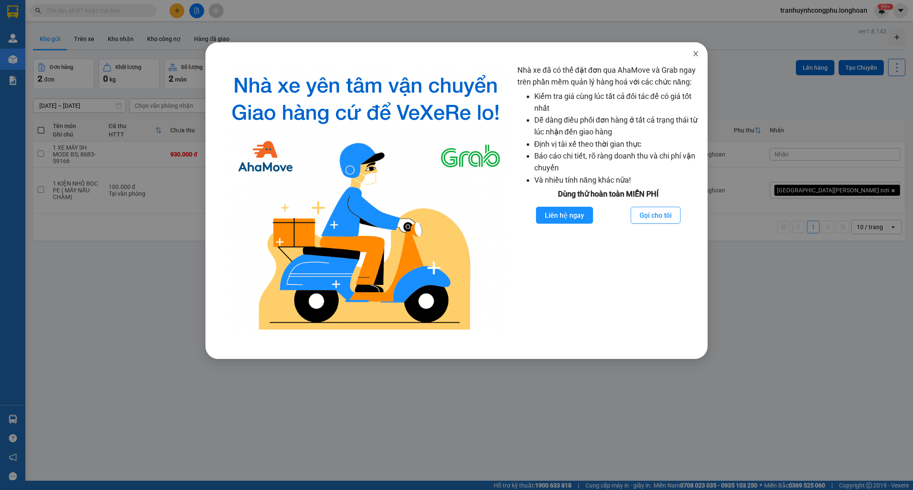
click at [698, 53] on icon "close" at bounding box center [695, 53] width 7 height 7
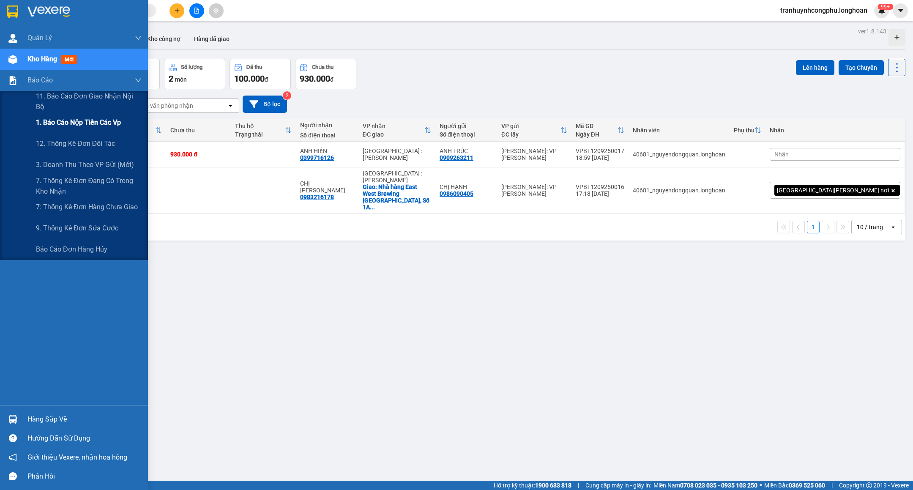
click at [93, 128] on div "1. Báo cáo nộp tiền các vp" at bounding box center [89, 122] width 106 height 21
